Goal: Information Seeking & Learning: Find specific fact

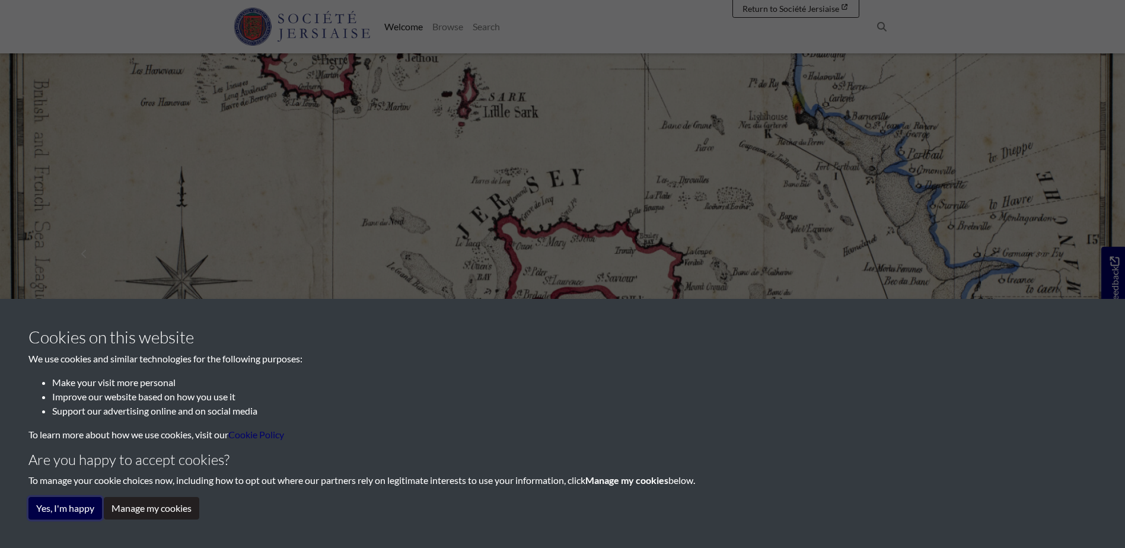
click at [82, 508] on button "Yes, I'm happy" at bounding box center [65, 508] width 74 height 23
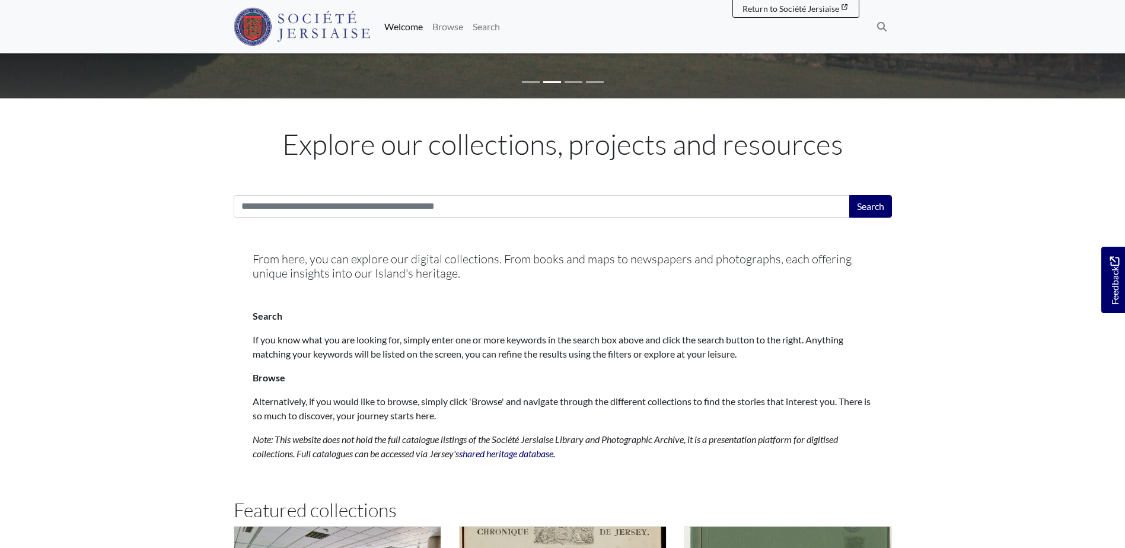
scroll to position [403, 0]
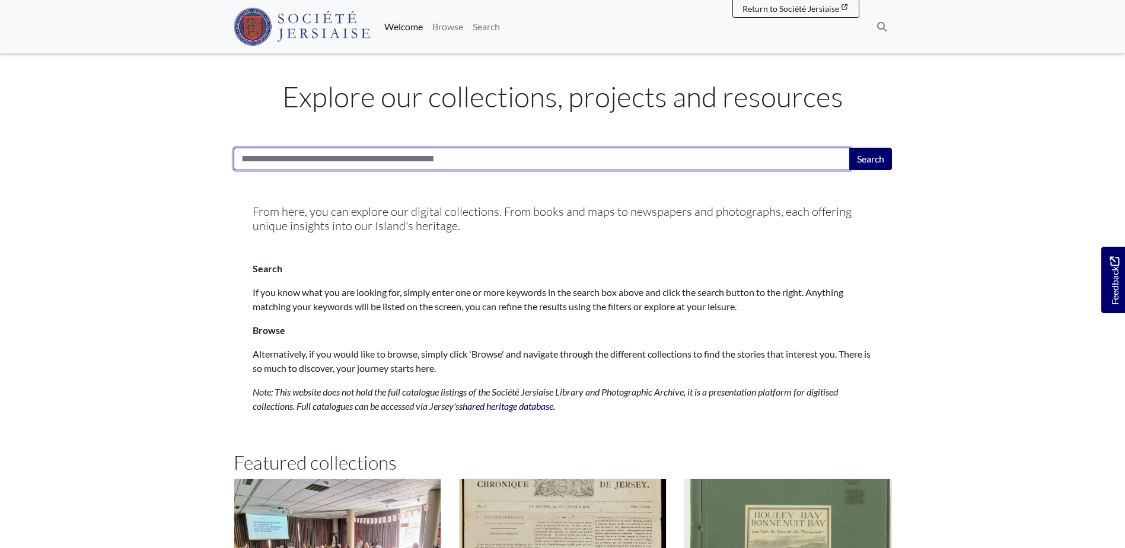
click at [350, 158] on input "Search:" at bounding box center [542, 159] width 616 height 23
type input "******"
click at [850, 148] on button "Search" at bounding box center [871, 159] width 43 height 23
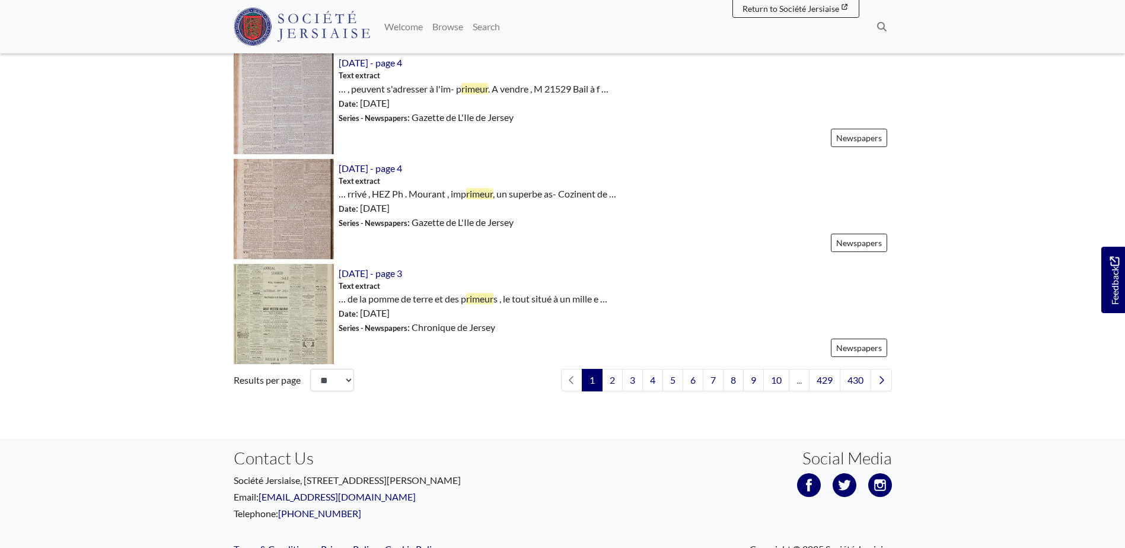
scroll to position [1712, 0]
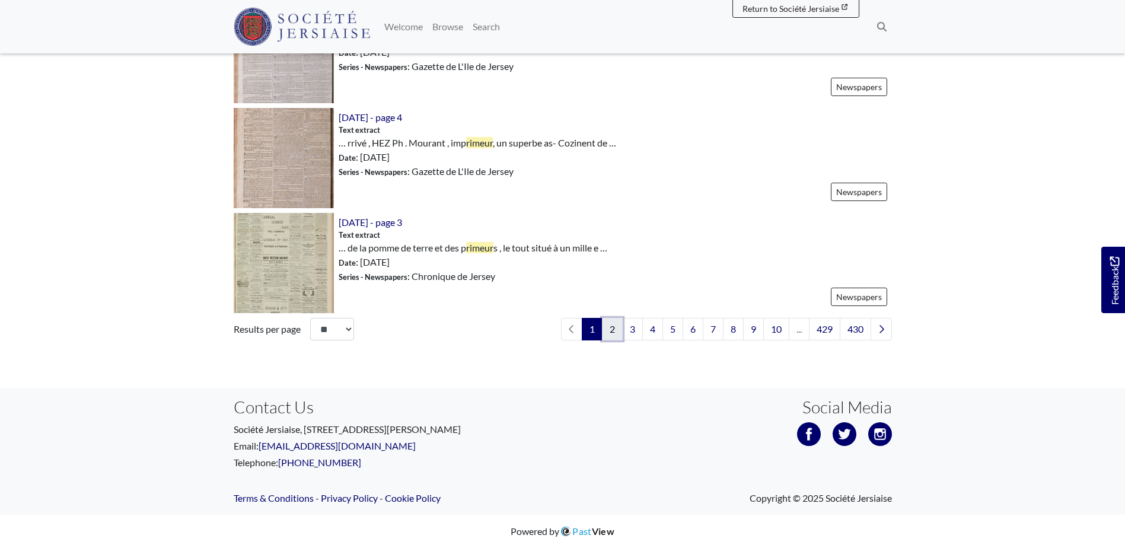
click at [609, 325] on link "2" at bounding box center [612, 329] width 21 height 23
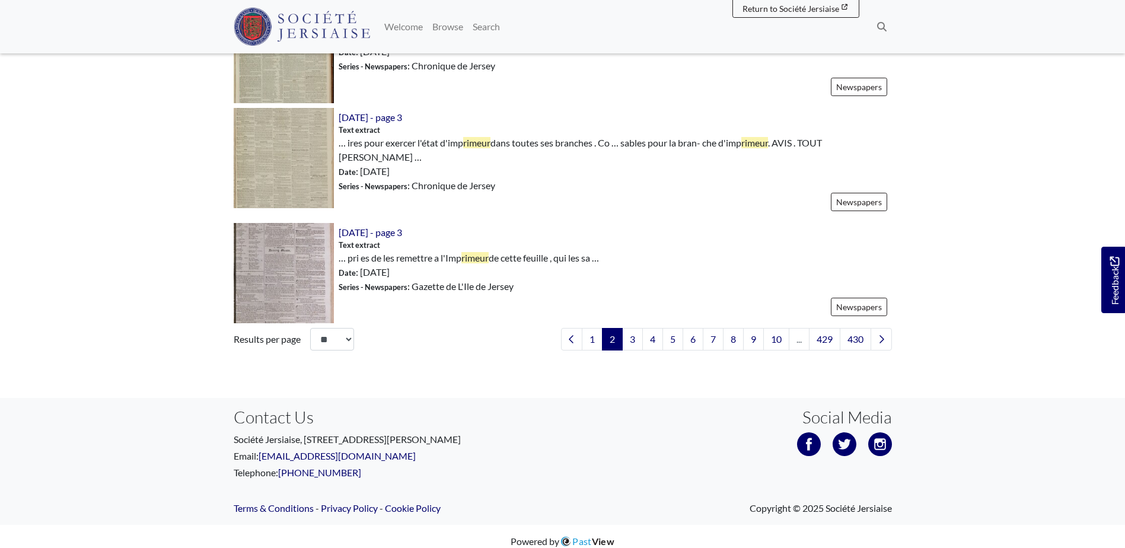
scroll to position [1742, 0]
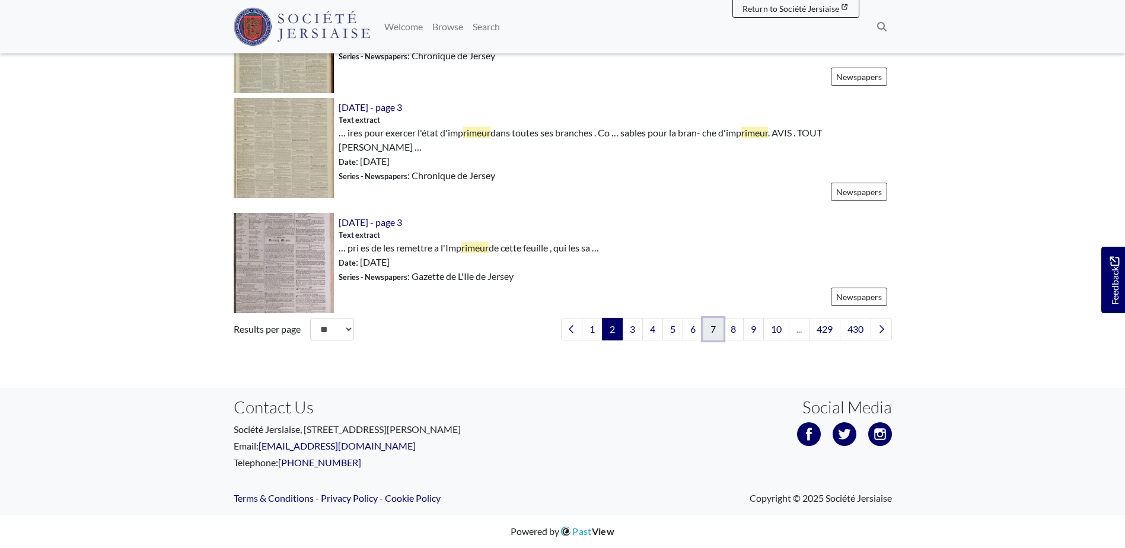
click at [707, 327] on link "7" at bounding box center [713, 329] width 21 height 23
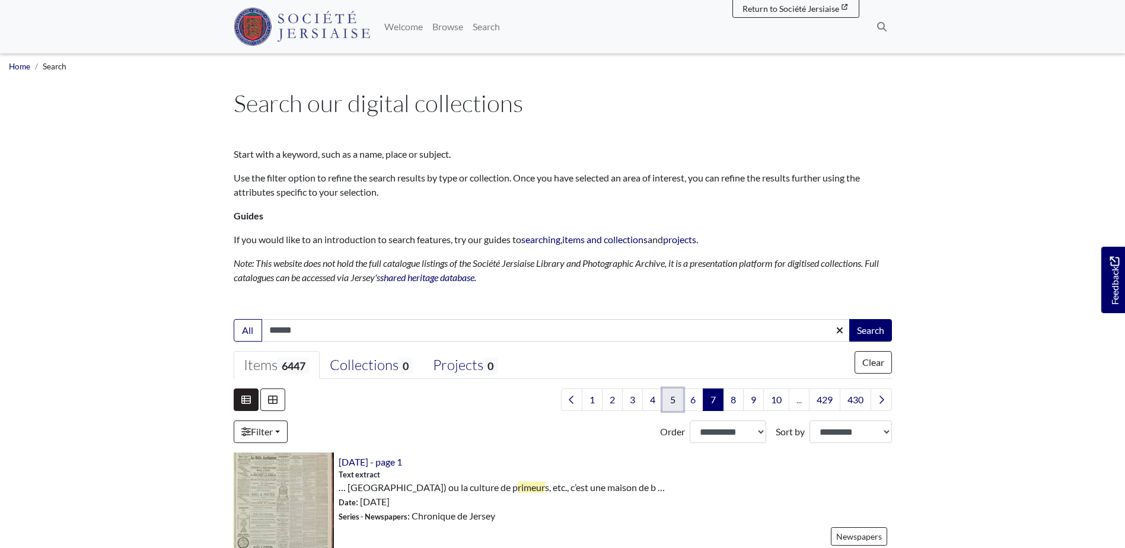
click at [666, 400] on link "5" at bounding box center [673, 400] width 21 height 23
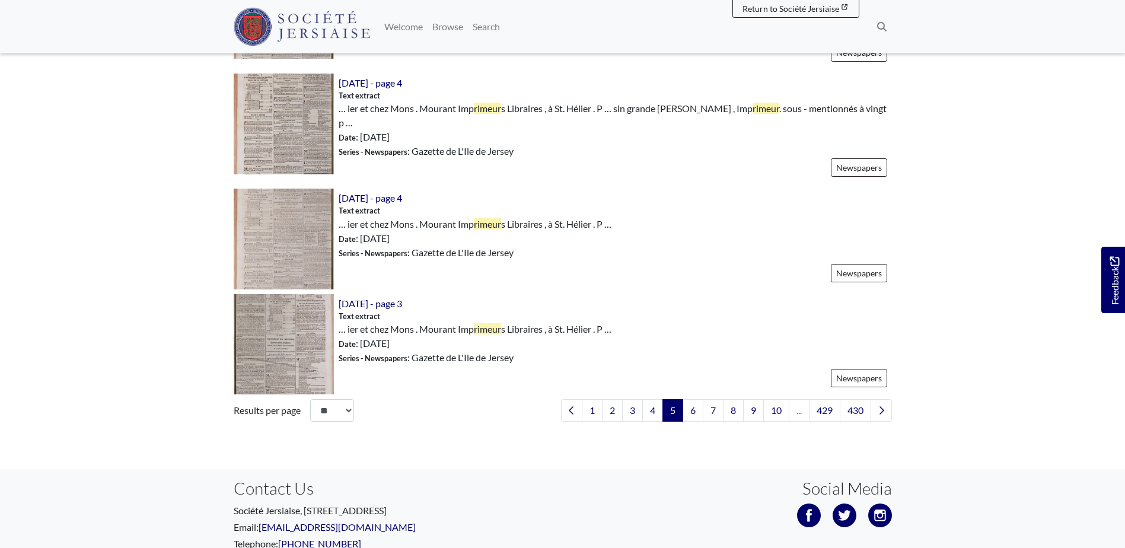
scroll to position [1722, 0]
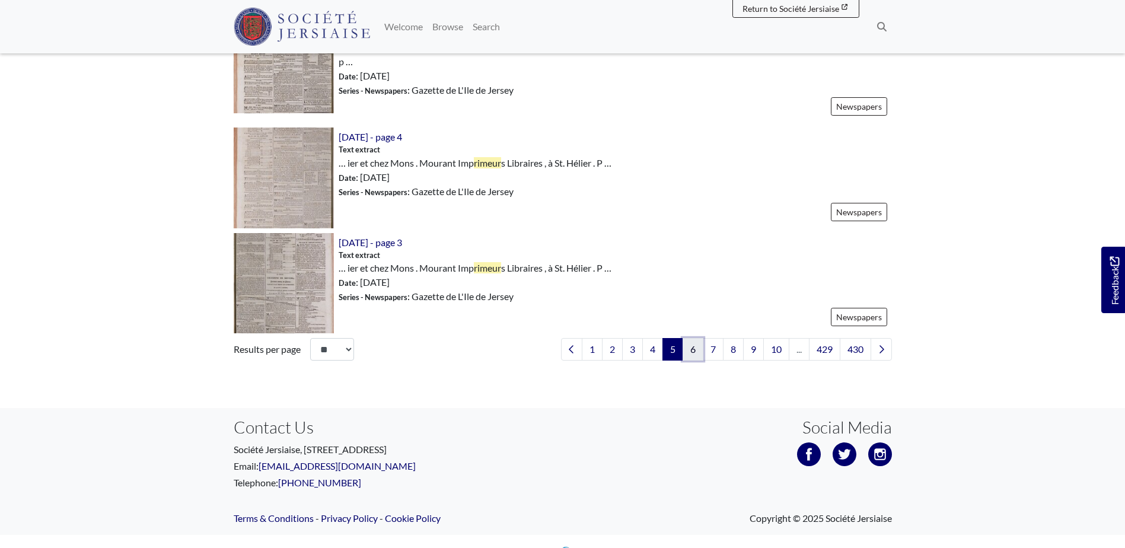
click at [691, 338] on link "6" at bounding box center [693, 349] width 21 height 23
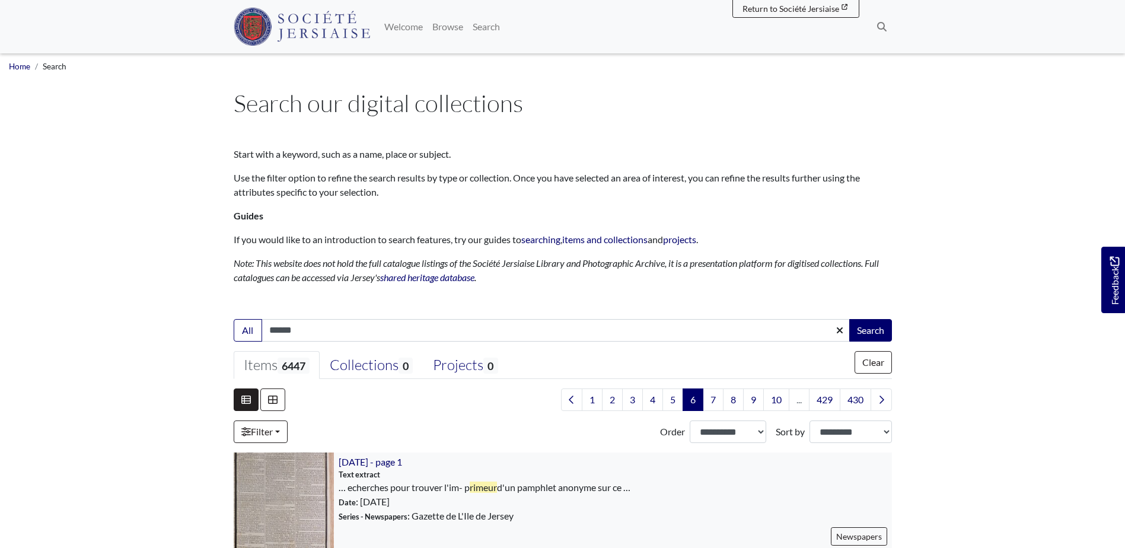
click at [750, 514] on div "[DATE] - page 1 Text extract … echerches pour trouver l'im- p rimeur Date" at bounding box center [613, 503] width 558 height 100
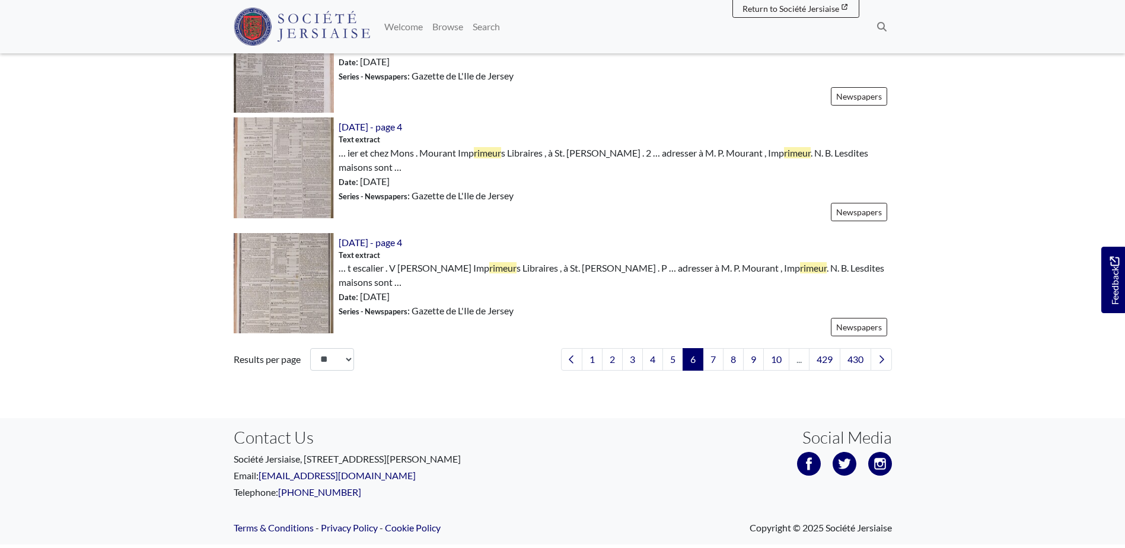
scroll to position [1752, 0]
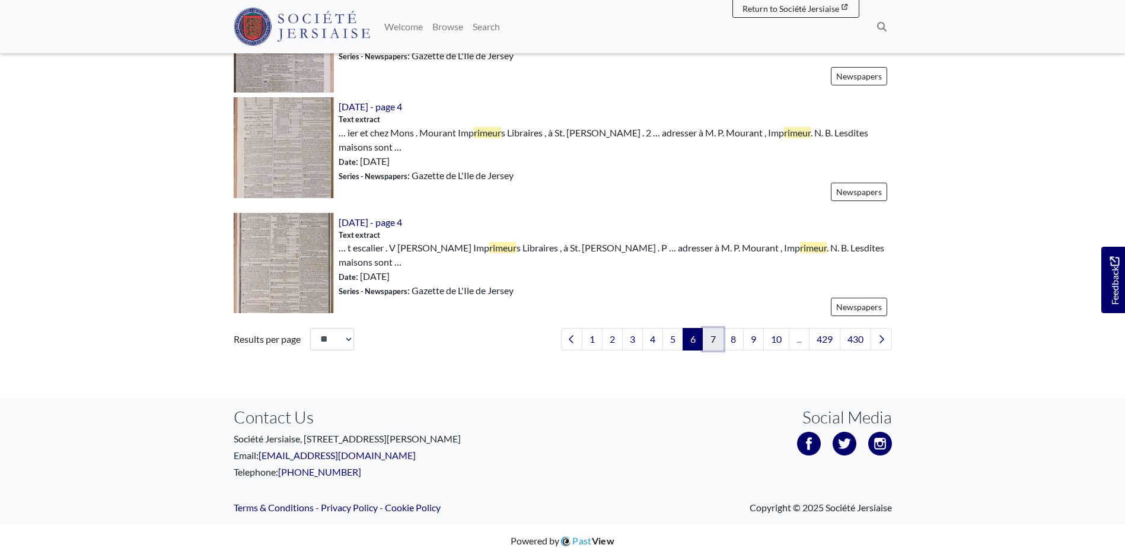
click at [714, 330] on link "7" at bounding box center [713, 339] width 21 height 23
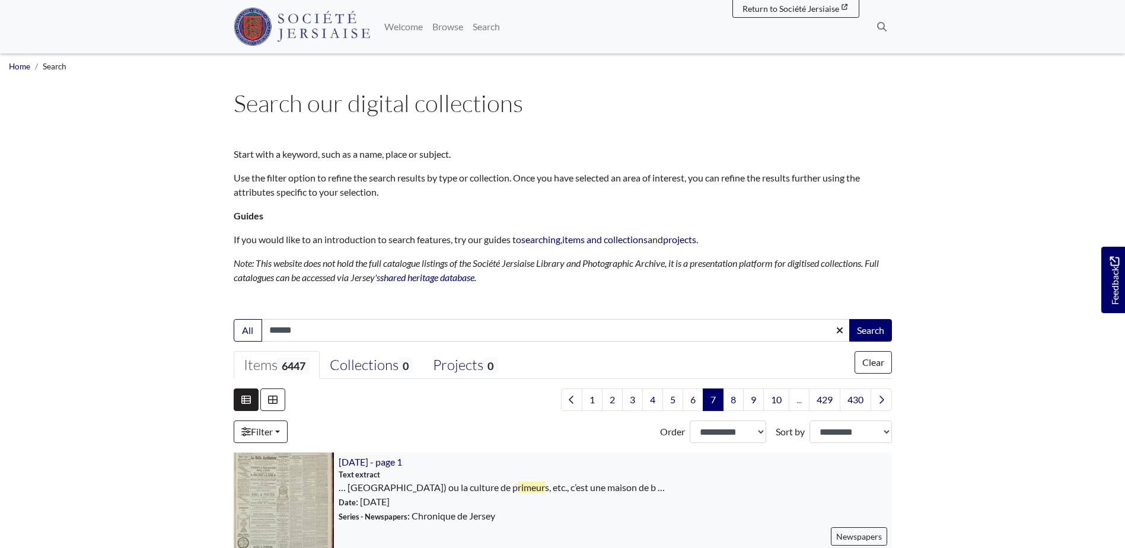
click at [746, 500] on div "[DATE] - page 1 Text extract … [GEOGRAPHIC_DATA]) ou la culture de p rimeur Date" at bounding box center [613, 503] width 558 height 100
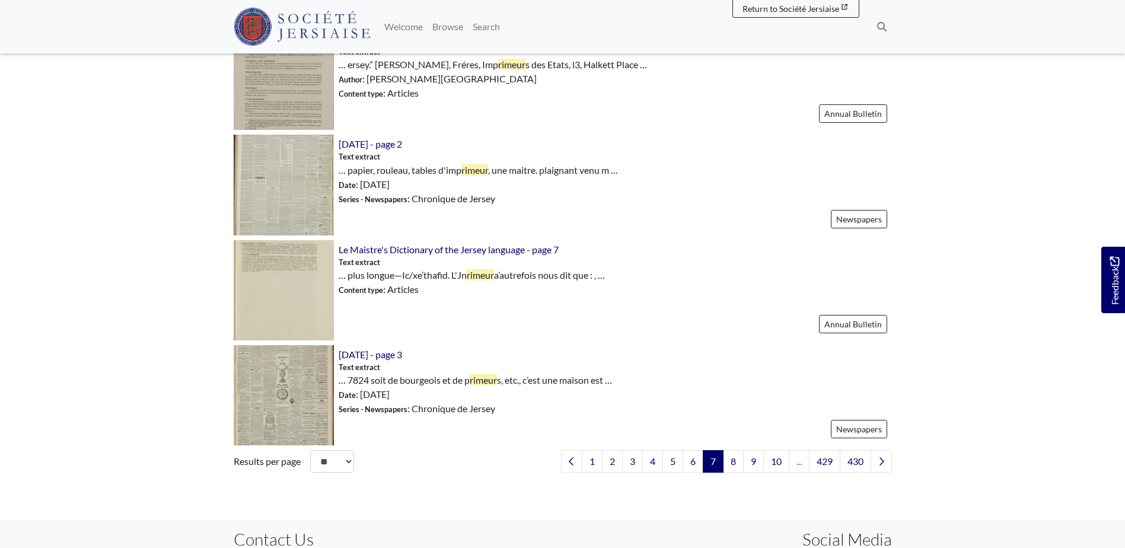
scroll to position [1614, 0]
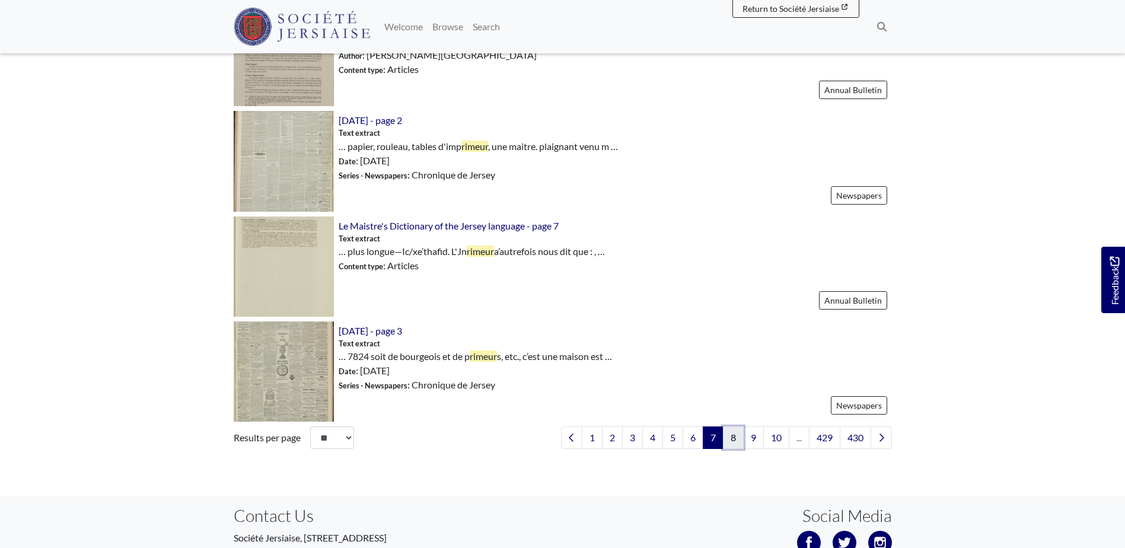
click at [735, 435] on link "8" at bounding box center [733, 438] width 21 height 23
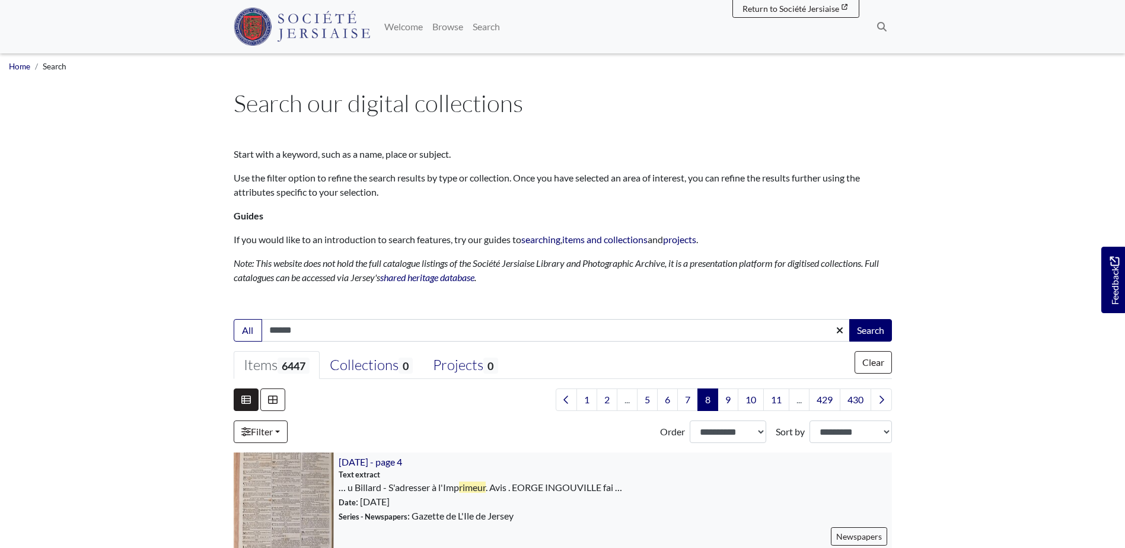
click at [844, 463] on div "2nd December 1815 - page 4 Text extract … u Billard - S'adresser à l'Imp rimeur…" at bounding box center [613, 503] width 558 height 100
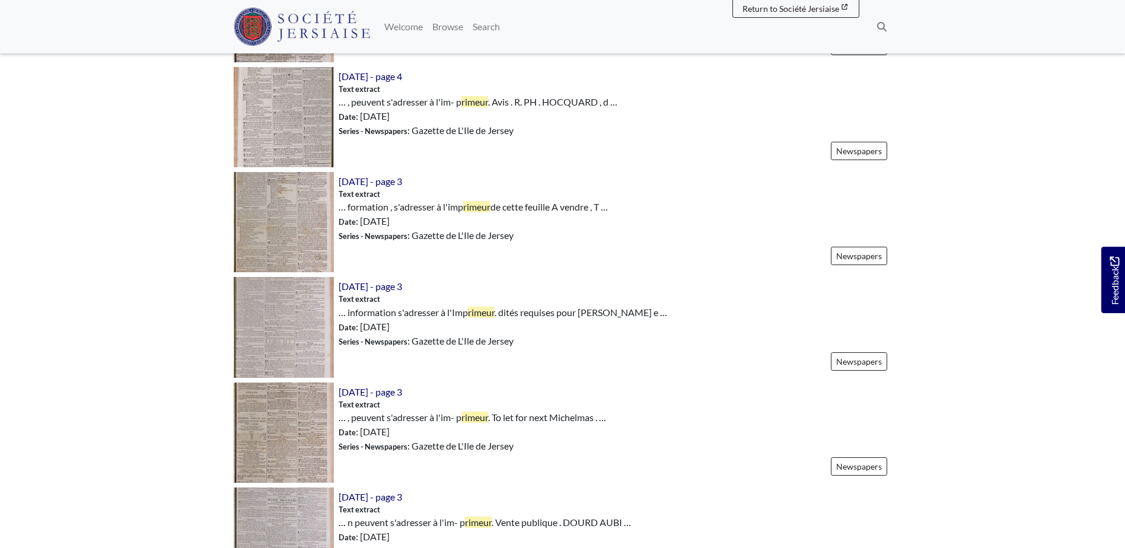
scroll to position [1590, 0]
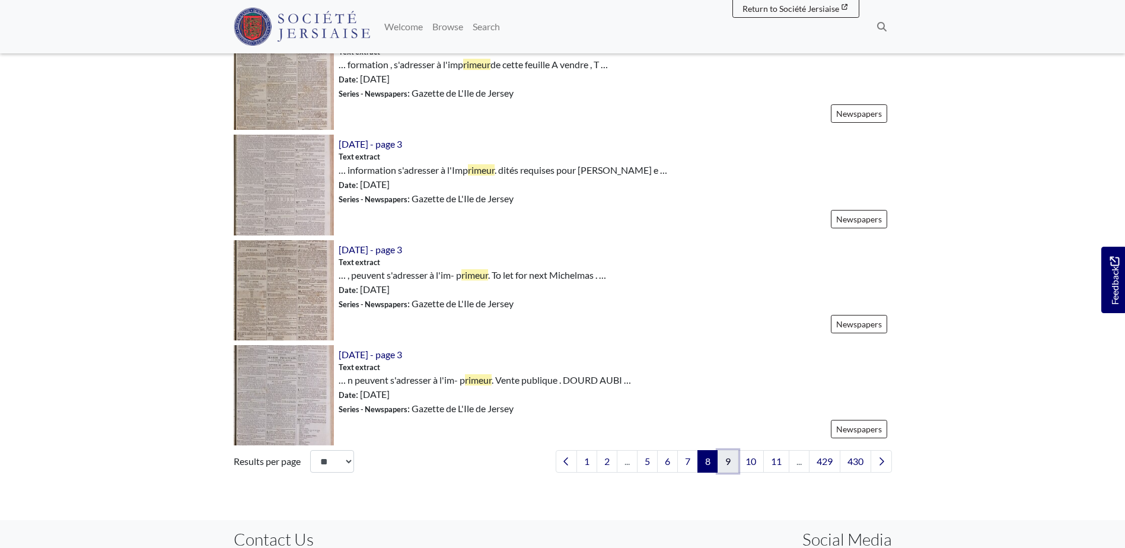
click at [719, 459] on link "9" at bounding box center [728, 461] width 21 height 23
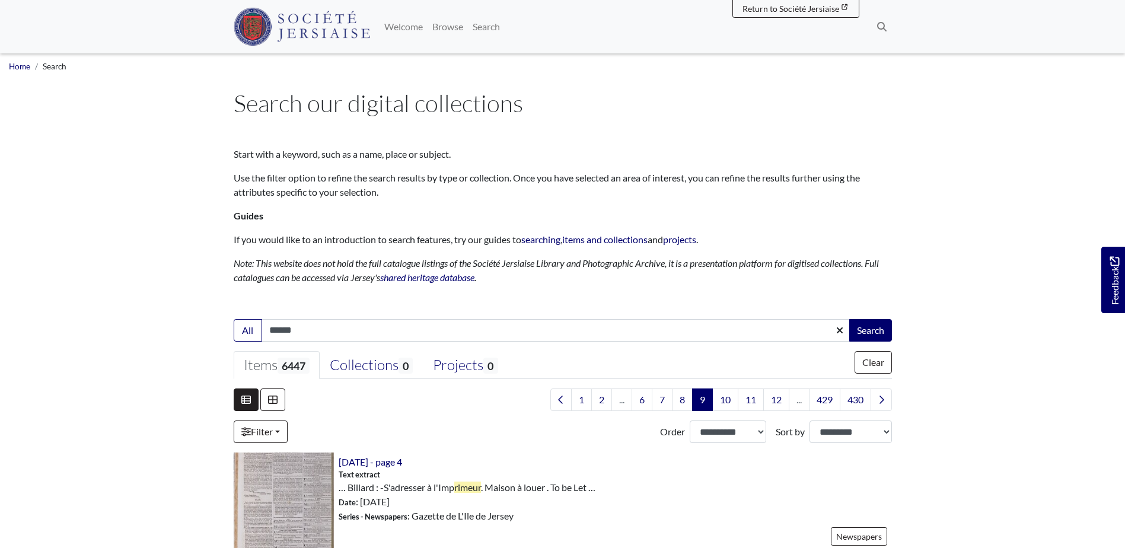
click at [269, 329] on input "******" at bounding box center [556, 330] width 589 height 23
click at [303, 328] on input "*******" at bounding box center [556, 330] width 589 height 23
type input "********"
click at [862, 322] on button "Search" at bounding box center [871, 330] width 43 height 23
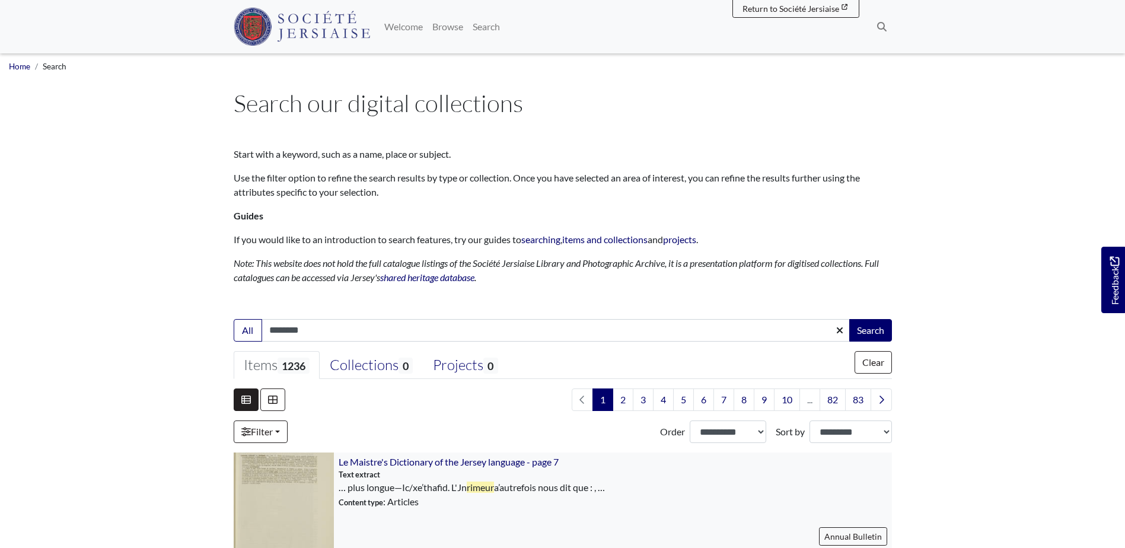
click at [287, 463] on img at bounding box center [284, 503] width 100 height 100
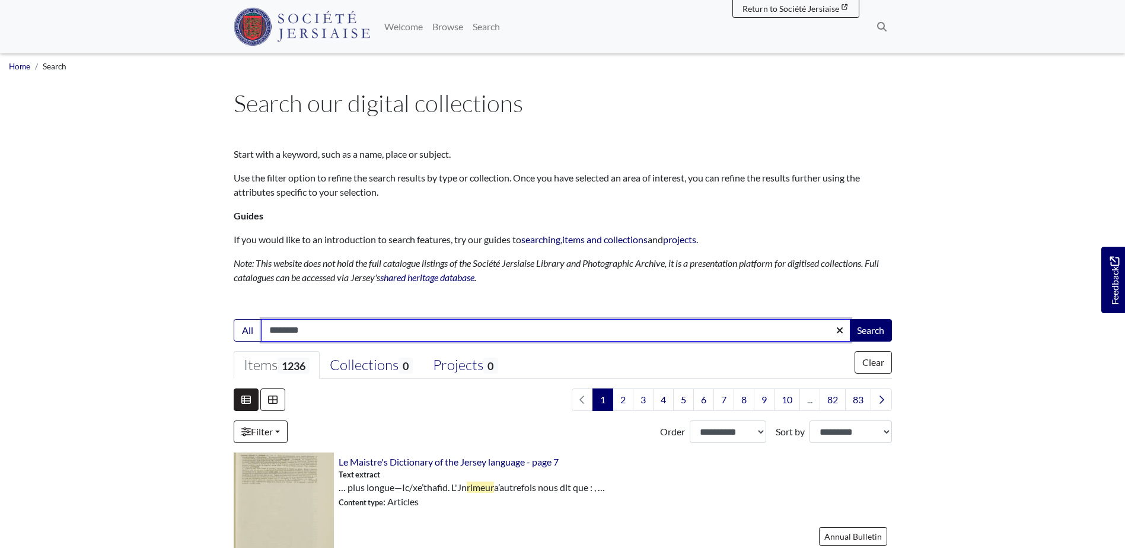
click at [323, 325] on input "********" at bounding box center [556, 330] width 589 height 23
type input "*"
type input "*********"
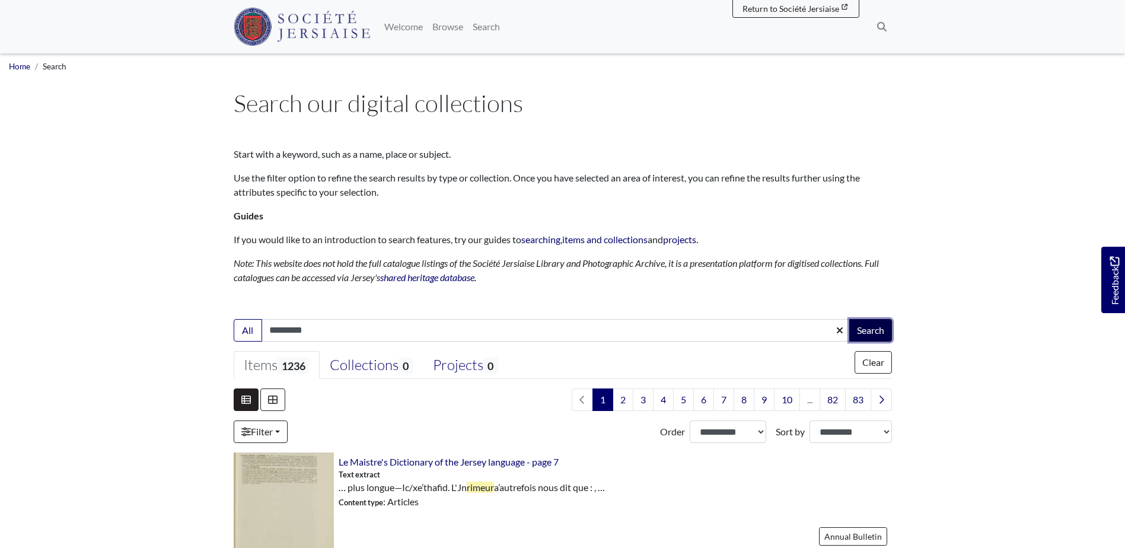
click at [879, 327] on button "Search" at bounding box center [871, 330] width 43 height 23
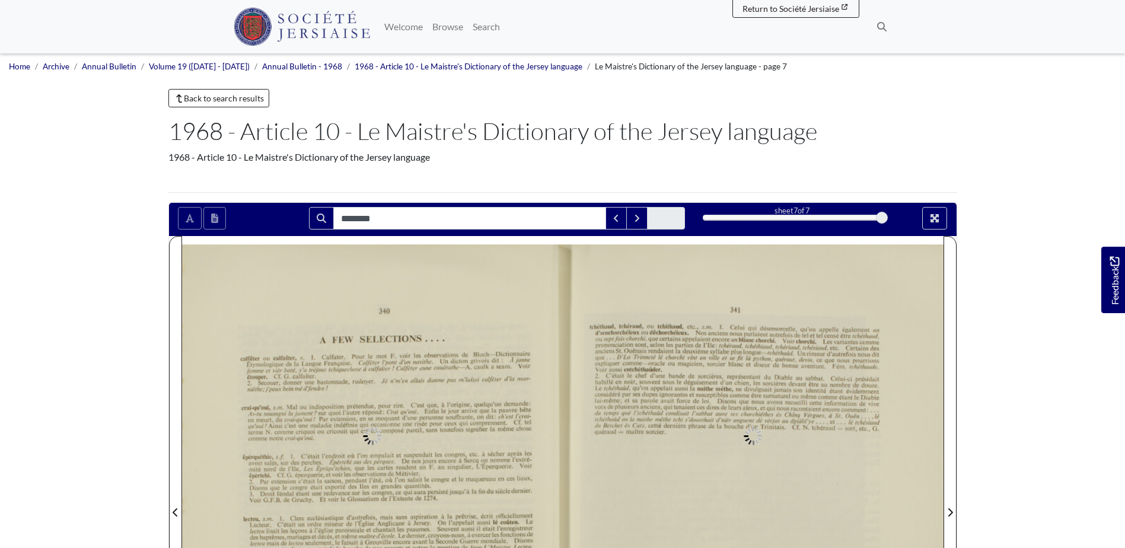
type input "******"
click at [998, 347] on body "Menu" at bounding box center [562, 540] width 1125 height 1081
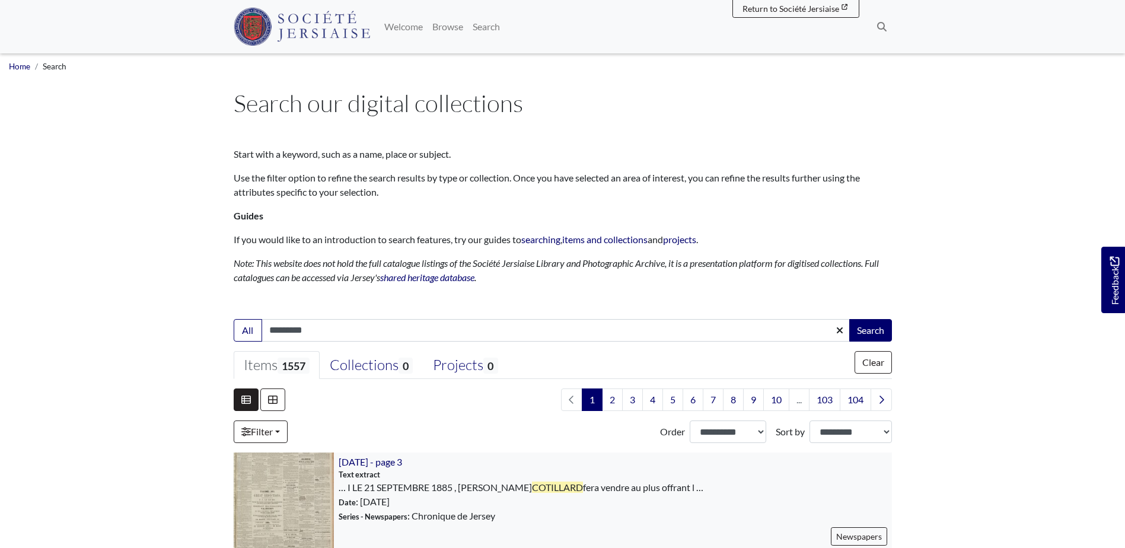
click at [758, 490] on div "[DATE] - page 3 Text extract … I LE 21 SEPTEMBRE 1885 , [PERSON_NAME] Date" at bounding box center [613, 503] width 558 height 100
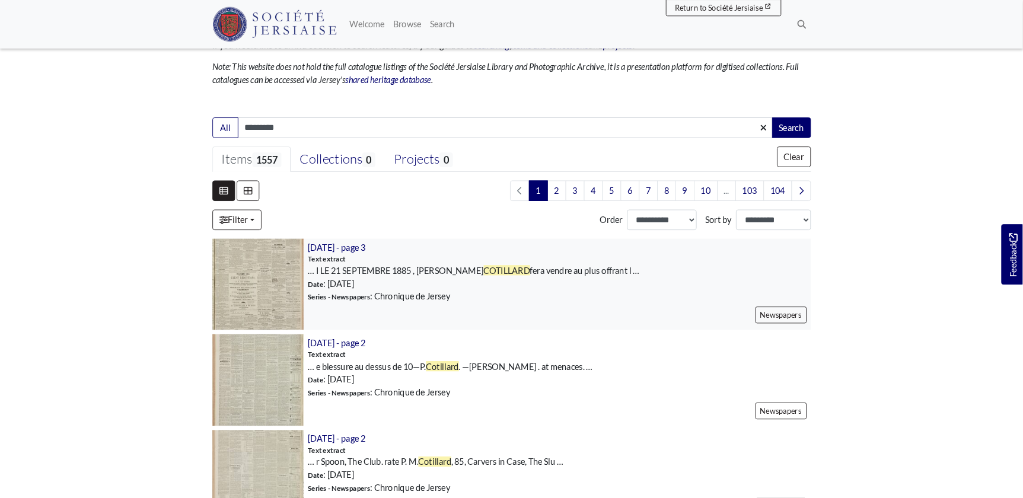
scroll to position [214, 0]
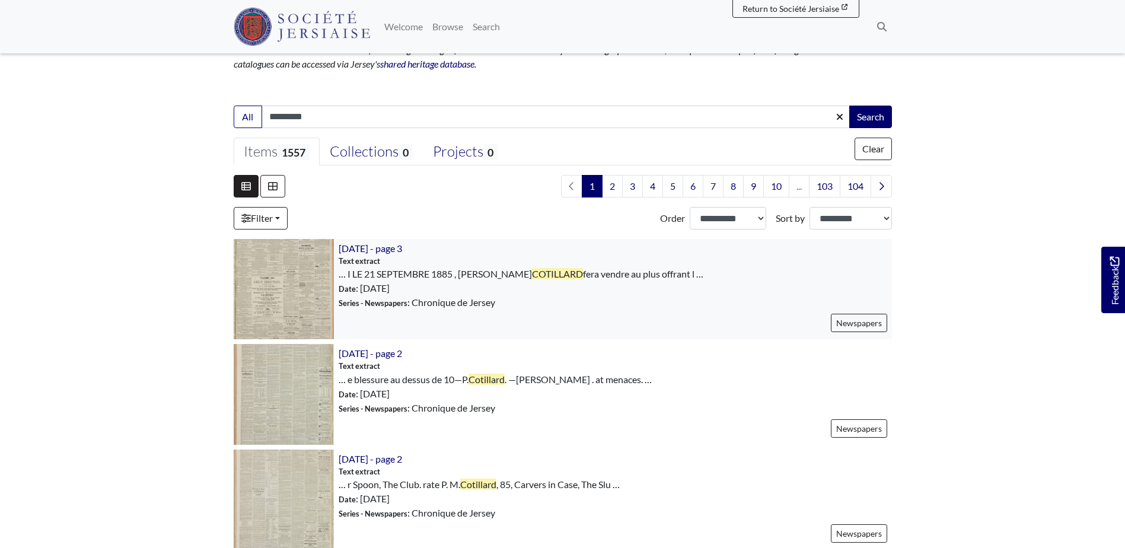
click at [307, 289] on img at bounding box center [284, 289] width 100 height 100
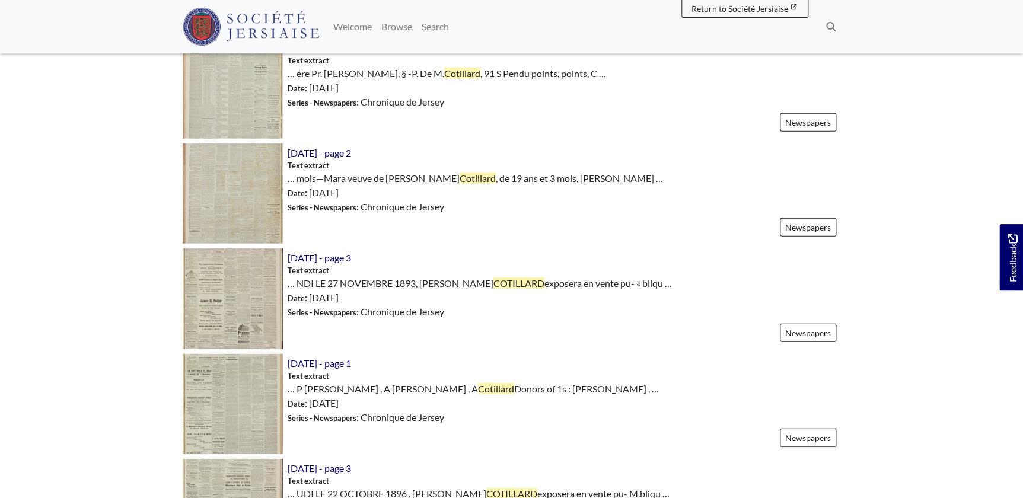
scroll to position [1637, 0]
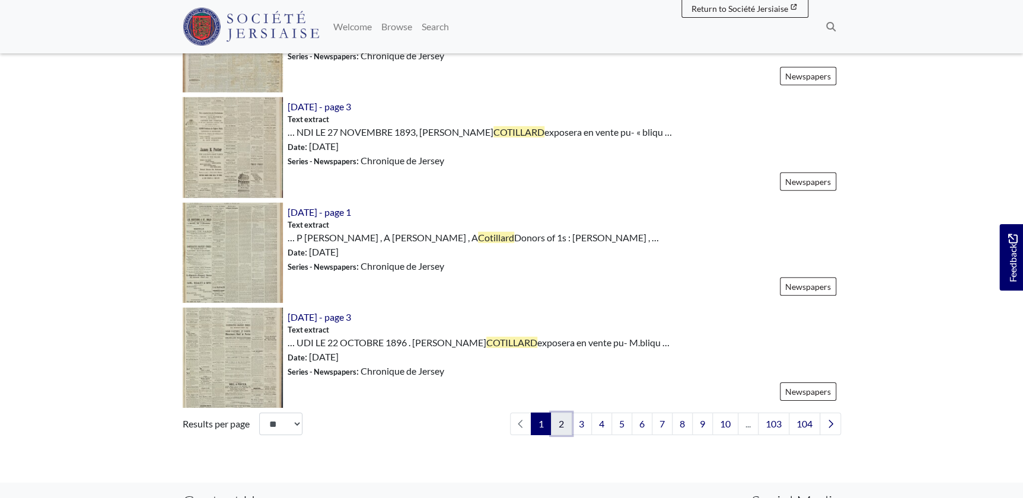
click at [559, 422] on link "2" at bounding box center [561, 424] width 21 height 23
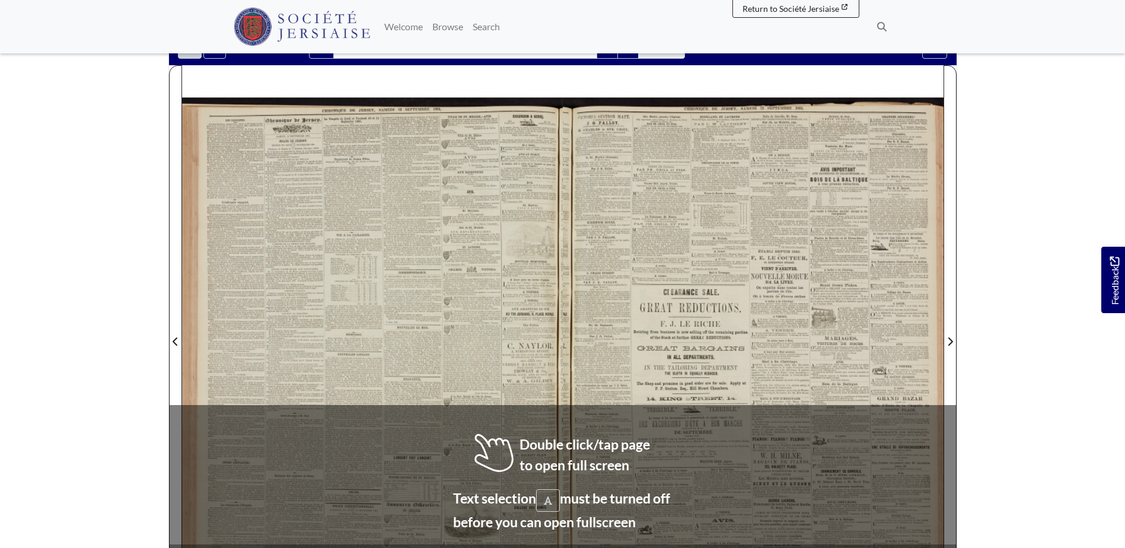
scroll to position [142, 0]
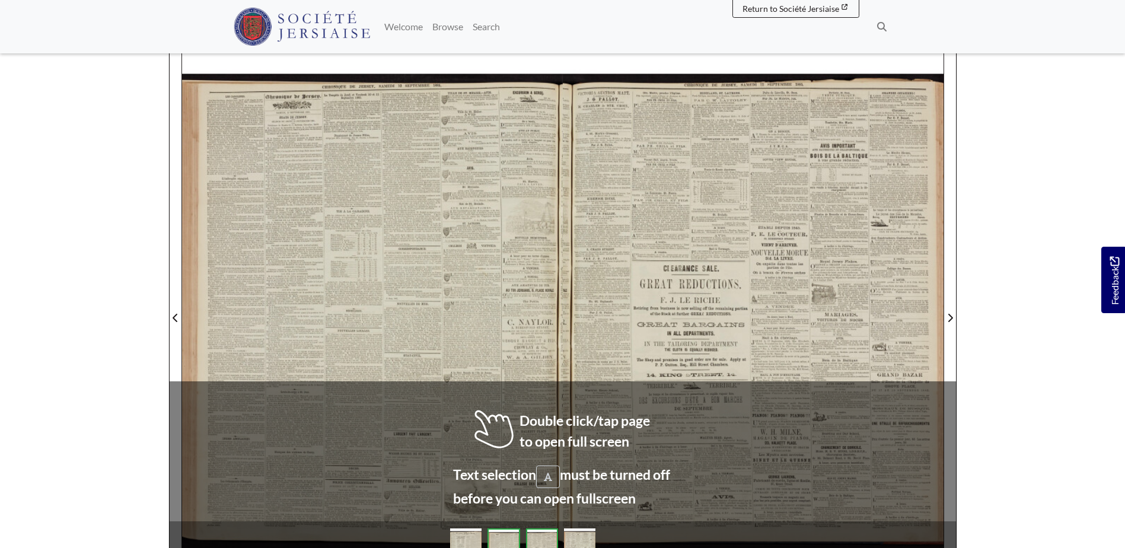
click at [616, 325] on div at bounding box center [753, 311] width 381 height 539
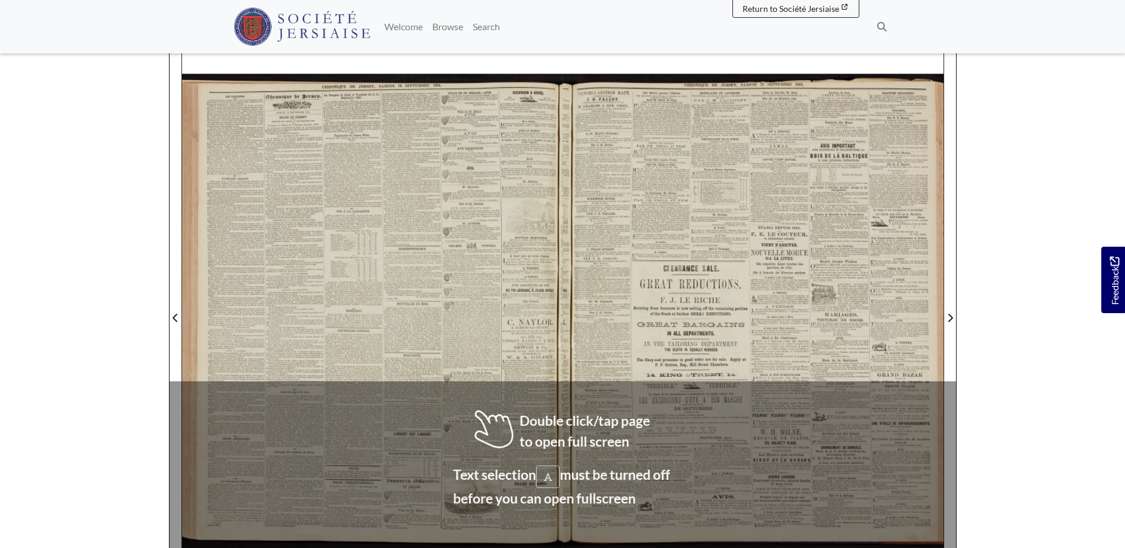
click at [616, 325] on div at bounding box center [753, 311] width 381 height 539
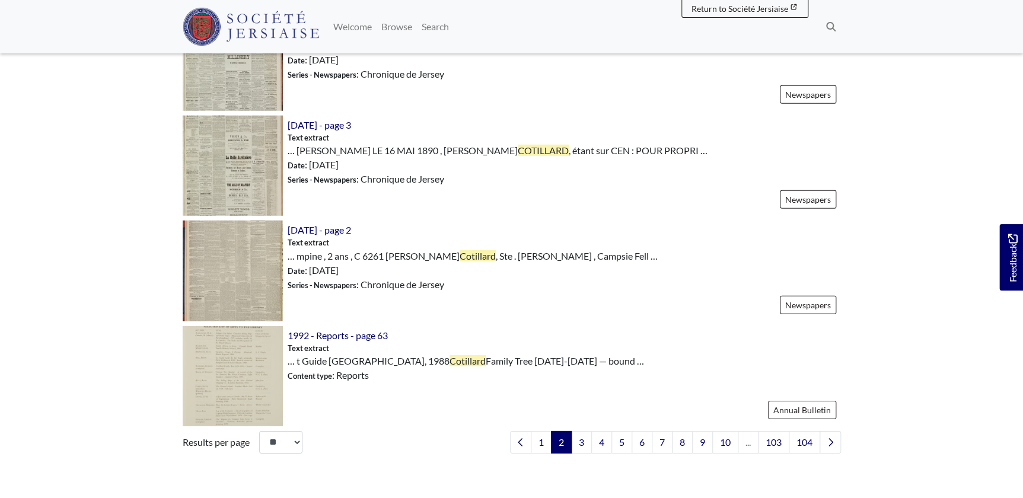
scroll to position [1726, 0]
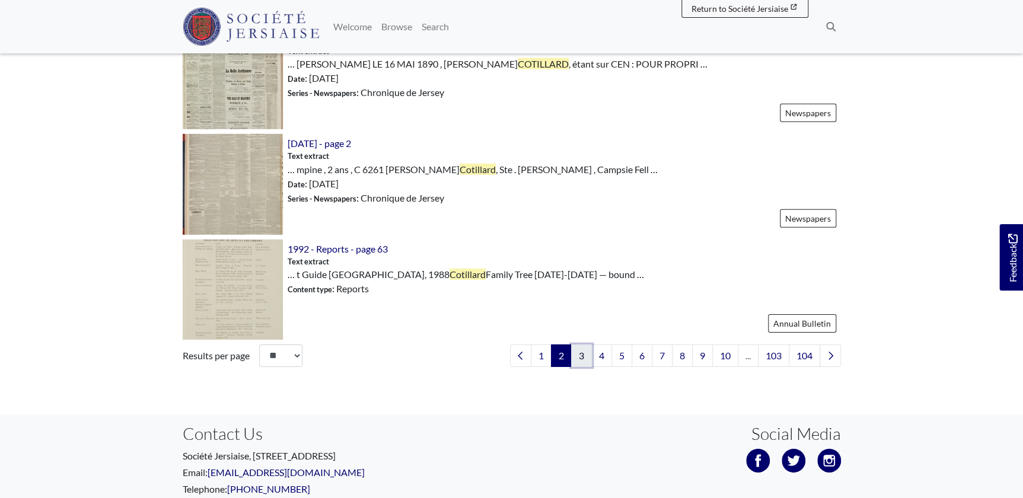
click at [581, 345] on link "3" at bounding box center [581, 356] width 21 height 23
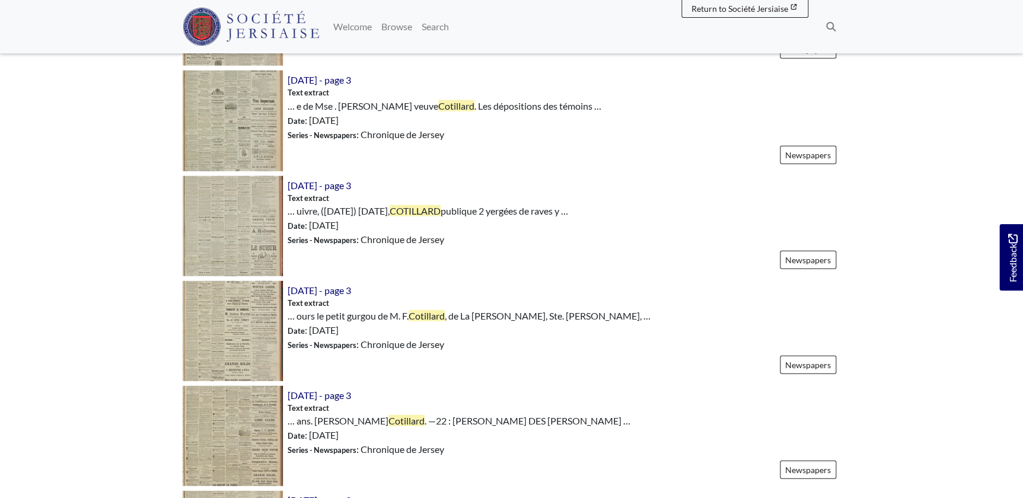
scroll to position [1380, 0]
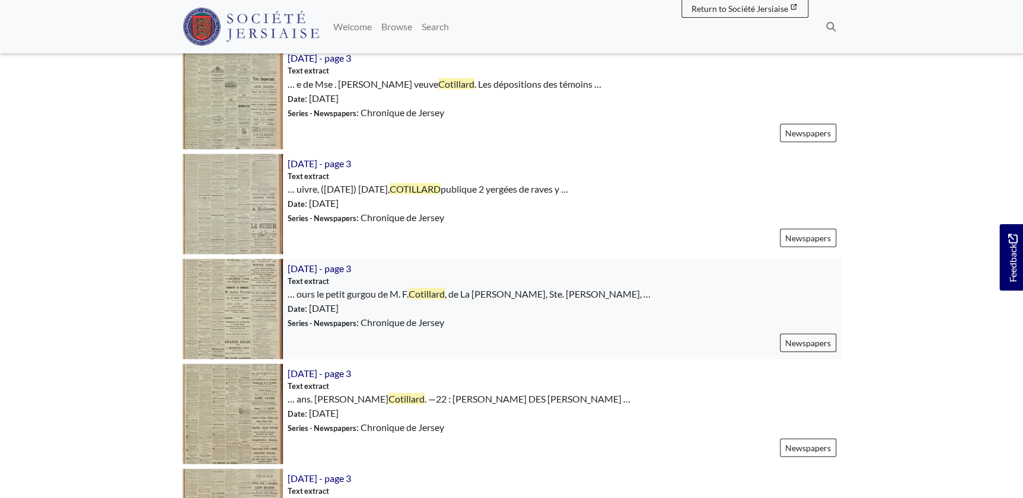
click at [256, 282] on img at bounding box center [233, 309] width 100 height 100
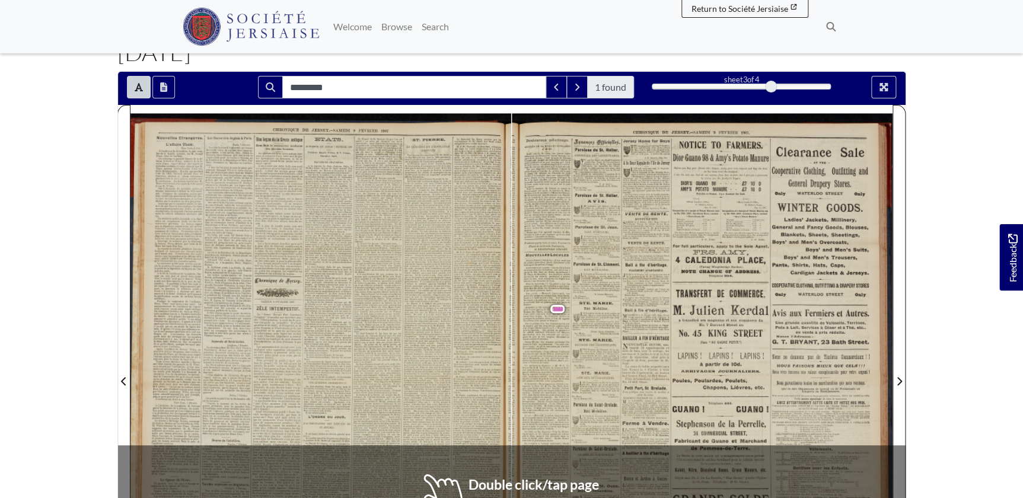
scroll to position [101, 0]
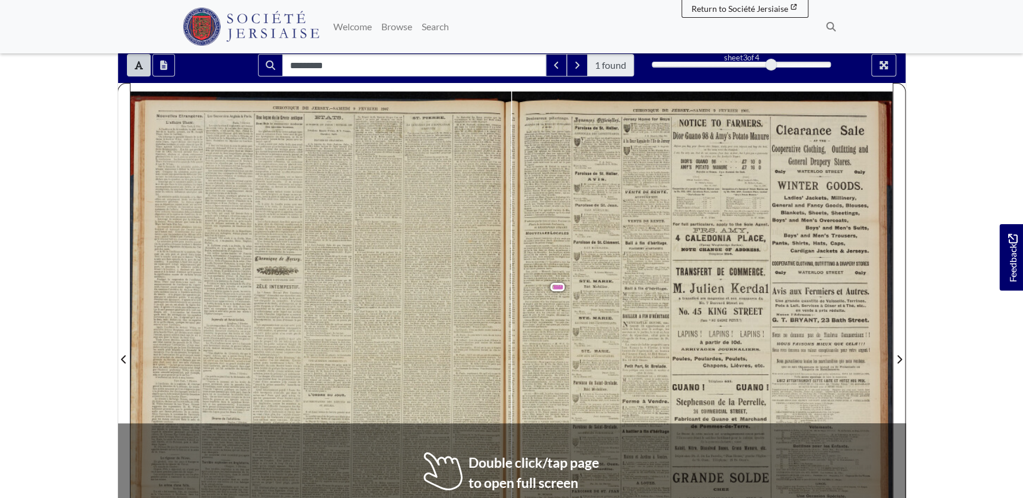
click at [491, 325] on span "école." at bounding box center [492, 326] width 9 height 4
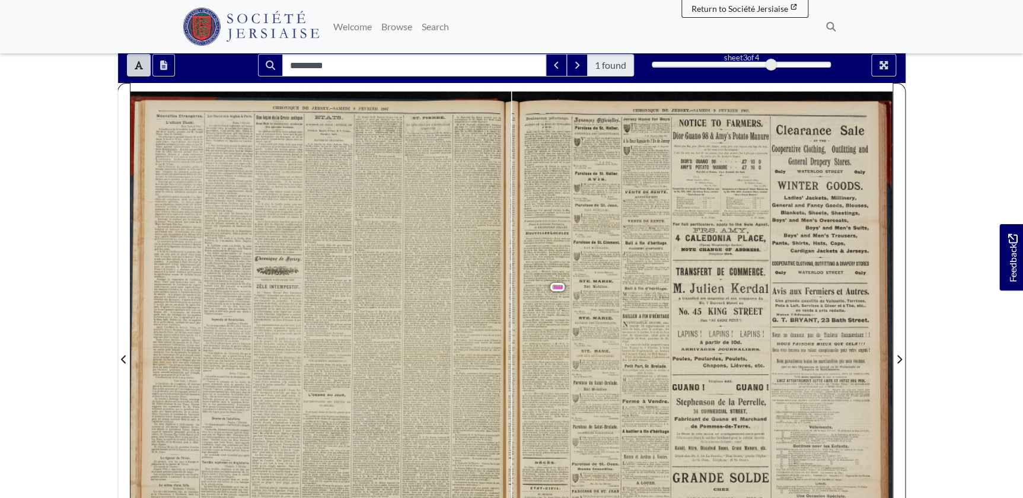
click at [533, 370] on span "Ilavait" at bounding box center [537, 370] width 10 height 4
drag, startPoint x: 533, startPoint y: 370, endPoint x: 536, endPoint y: 417, distance: 47.0
click at [536, 417] on span "pied" at bounding box center [537, 418] width 7 height 4
